Goal: Complete application form

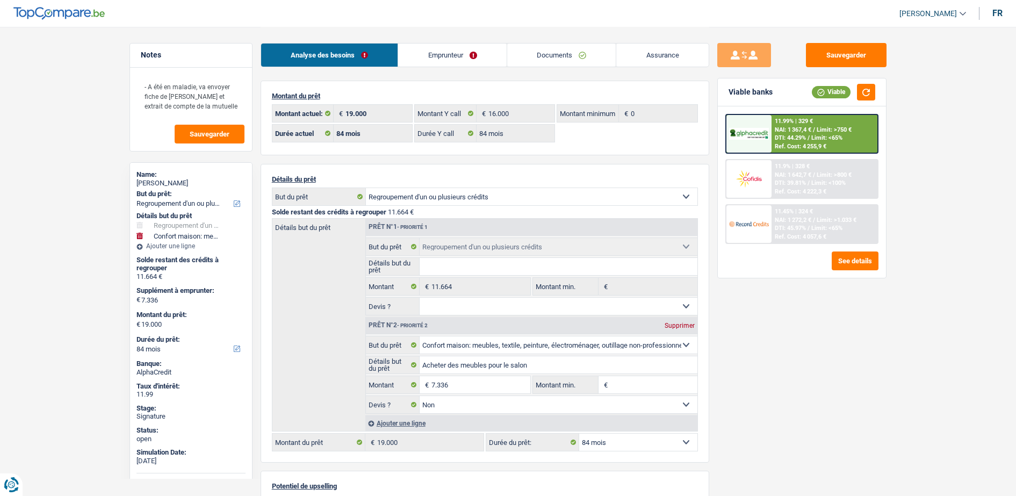
select select "refinancing"
select select "household"
select select "84"
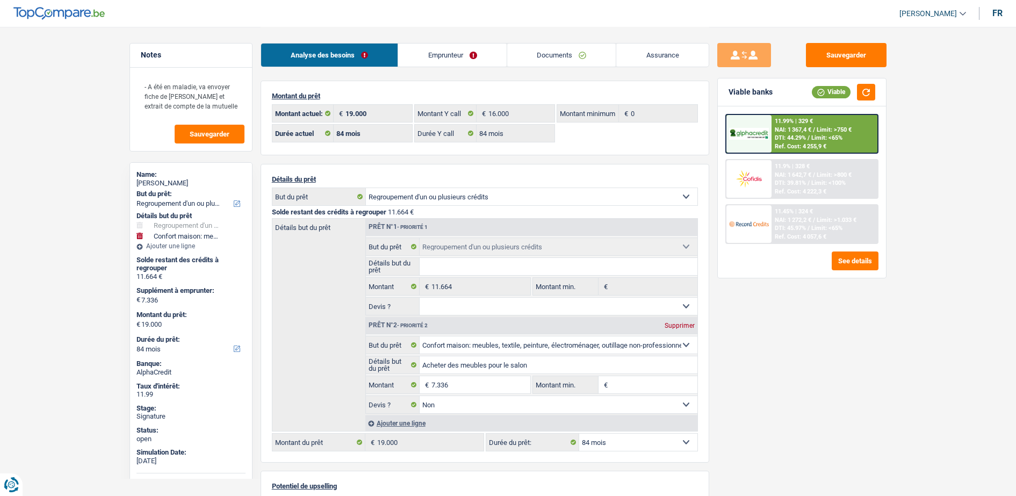
select select "84"
select select "refinancing"
select select "household"
select select "false"
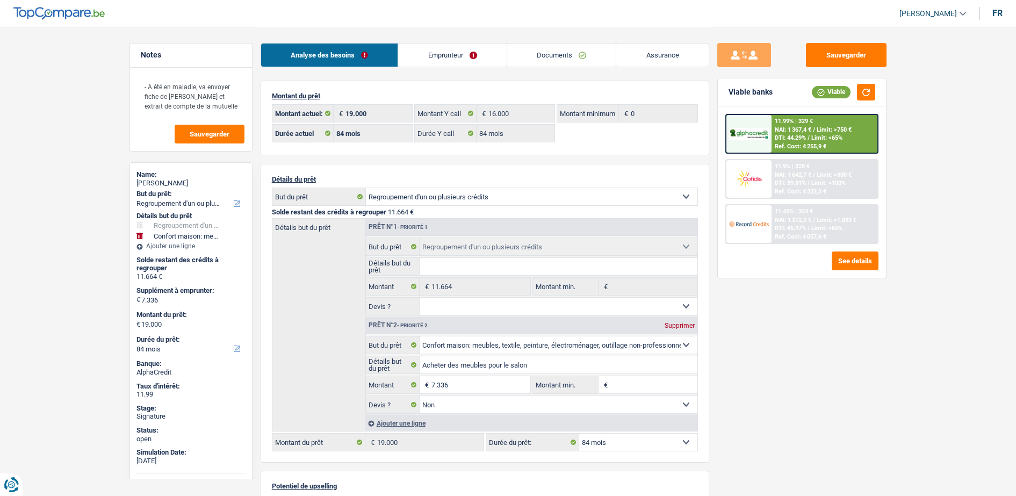
select select "84"
click at [441, 53] on link "Emprunteur" at bounding box center [452, 55] width 109 height 23
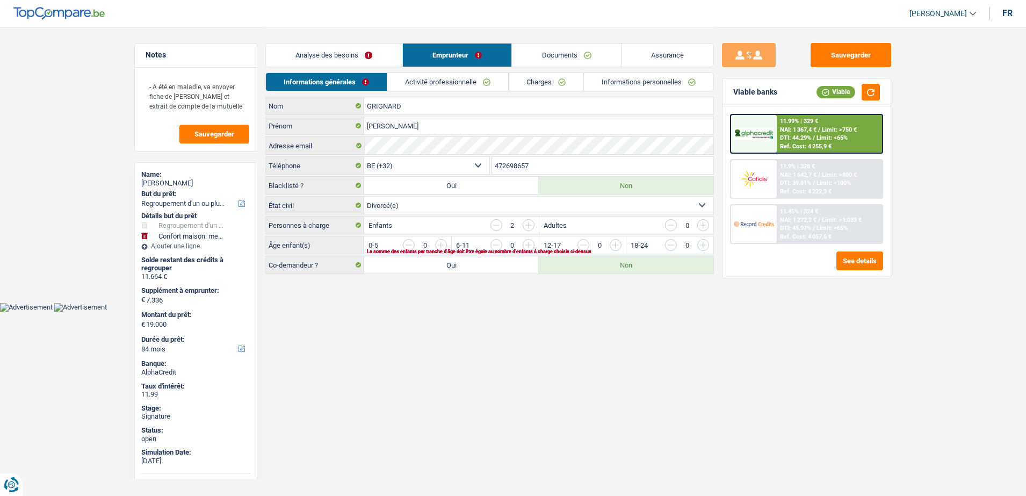
click at [685, 80] on link "Informations personnelles" at bounding box center [649, 82] width 130 height 18
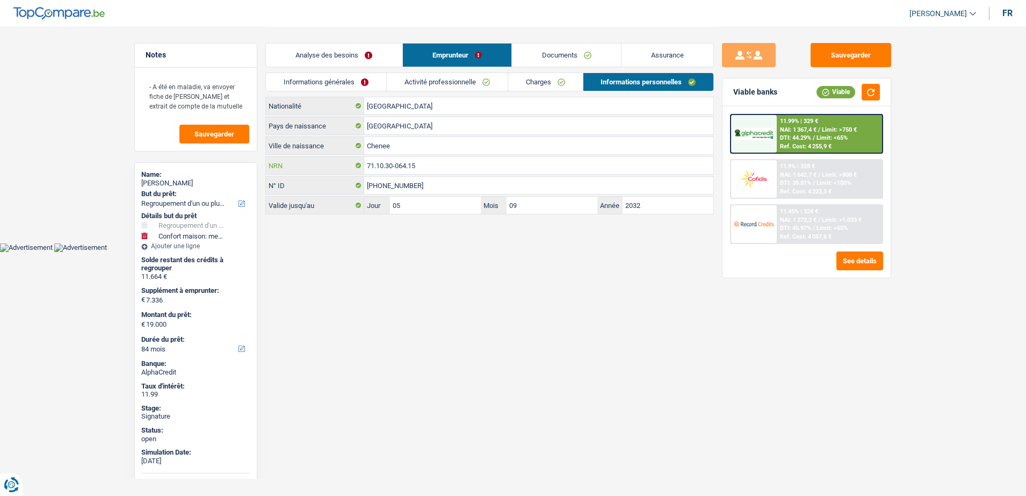
click at [416, 166] on input "71.10.30-064.15" at bounding box center [538, 165] width 349 height 17
